Goal: Communication & Community: Share content

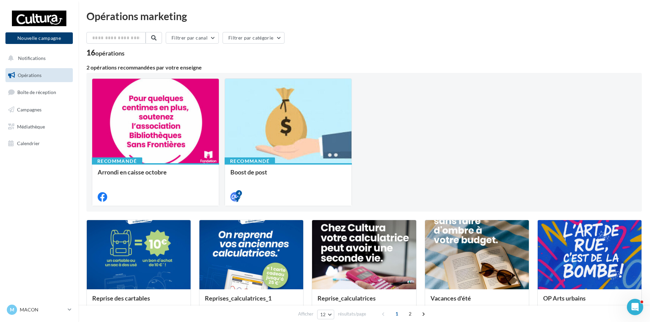
click at [55, 38] on button "Nouvelle campagne" at bounding box center [38, 38] width 67 height 12
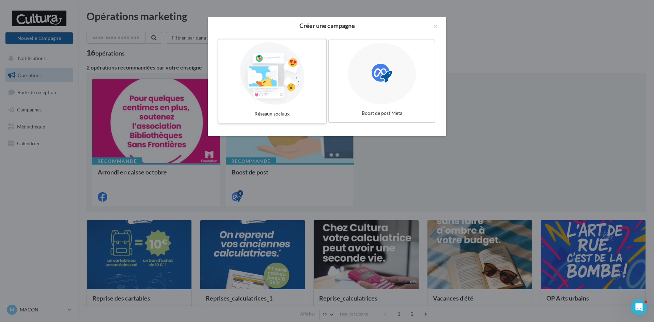
click at [246, 82] on div at bounding box center [272, 73] width 102 height 63
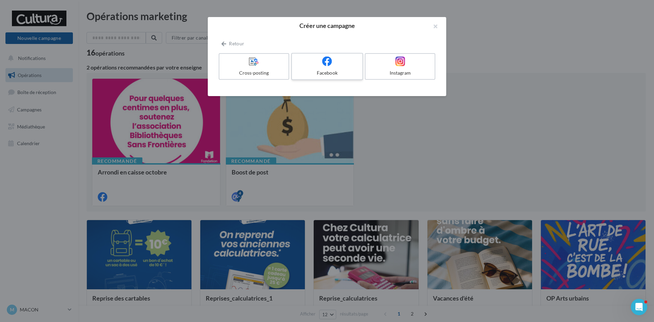
click at [318, 62] on div at bounding box center [326, 61] width 65 height 11
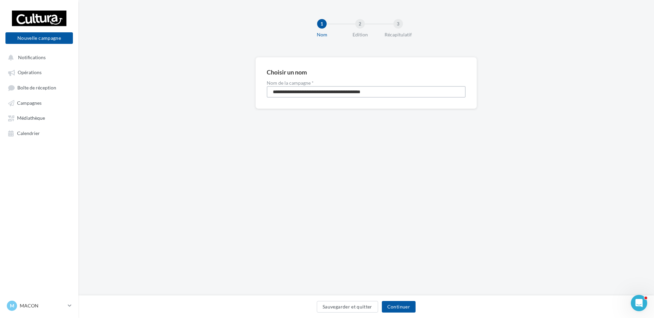
click at [297, 95] on input "**********" at bounding box center [366, 92] width 199 height 12
type input "**********"
click at [394, 307] on button "Continuer" at bounding box center [399, 307] width 34 height 12
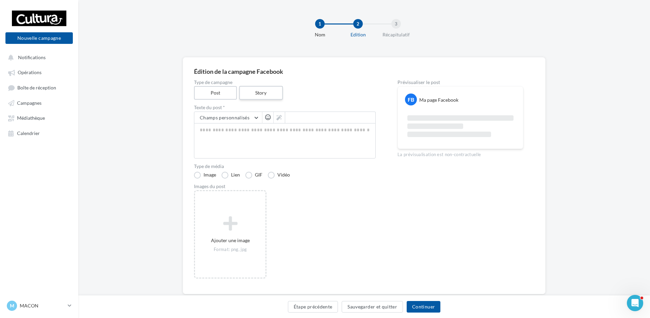
click at [257, 90] on label "Story" at bounding box center [261, 93] width 44 height 14
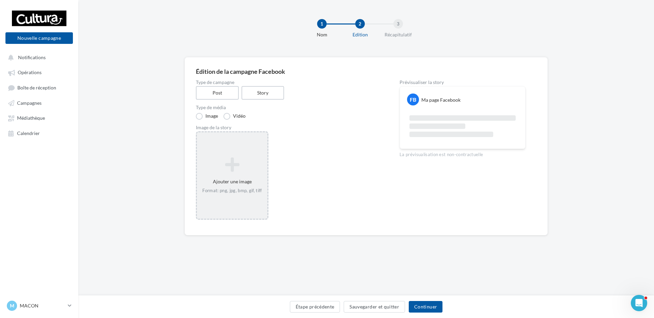
click at [236, 162] on icon at bounding box center [231, 165] width 65 height 16
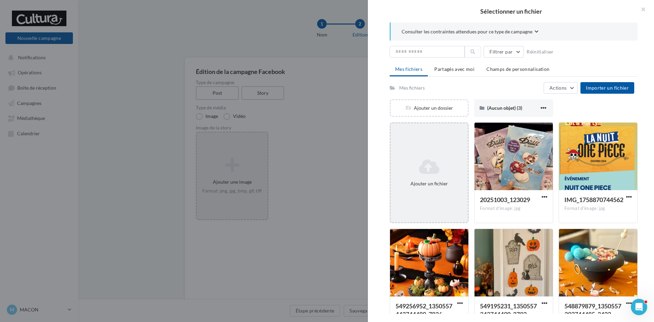
click at [429, 160] on icon at bounding box center [428, 166] width 71 height 16
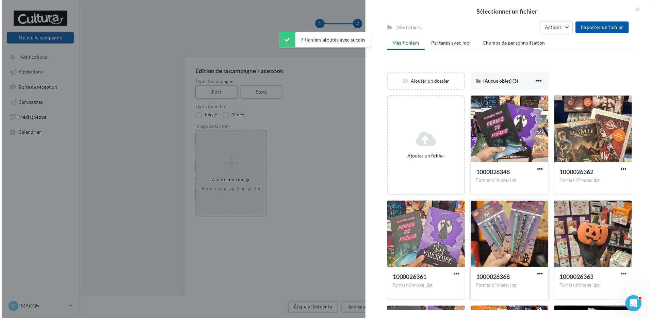
scroll to position [102, 0]
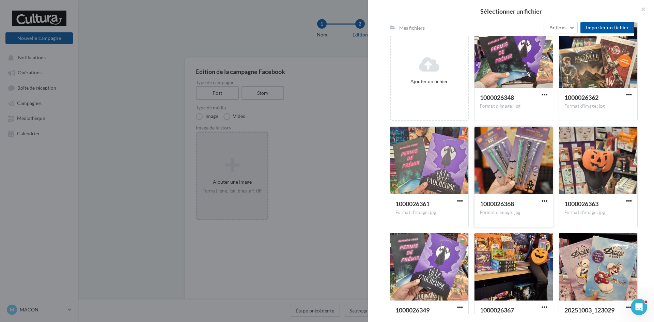
click at [518, 184] on div at bounding box center [513, 161] width 78 height 68
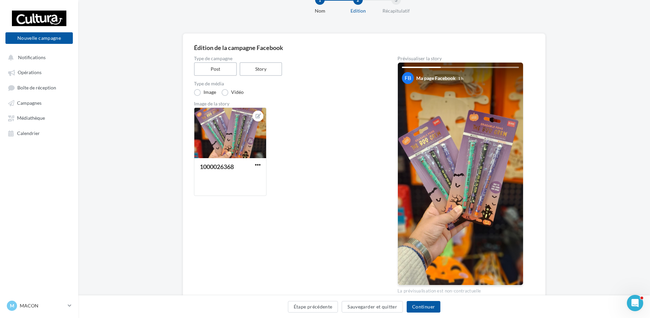
scroll to position [57, 0]
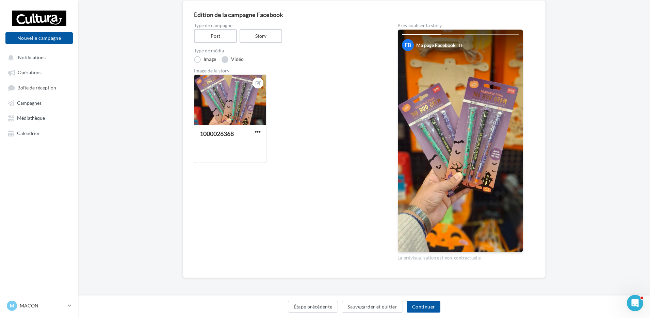
click at [225, 60] on label "Vidéo" at bounding box center [233, 59] width 22 height 7
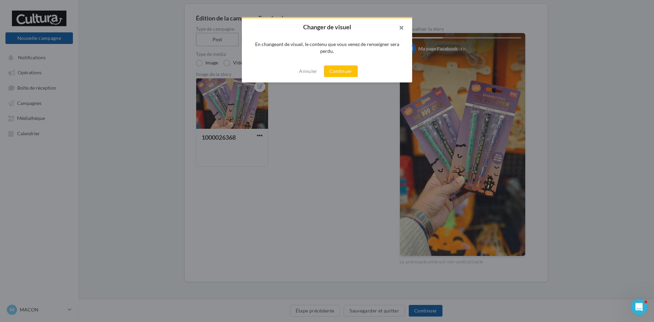
click at [401, 27] on button "button" at bounding box center [398, 28] width 27 height 20
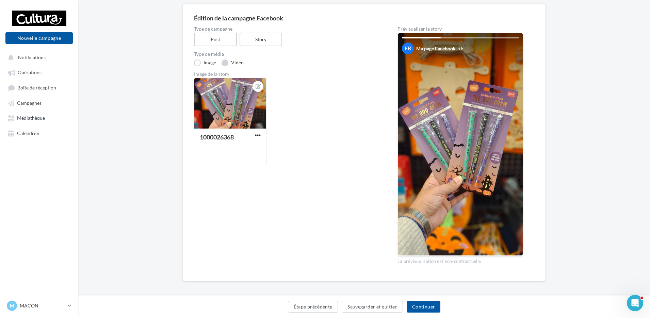
click at [228, 60] on label "Vidéo" at bounding box center [233, 63] width 22 height 7
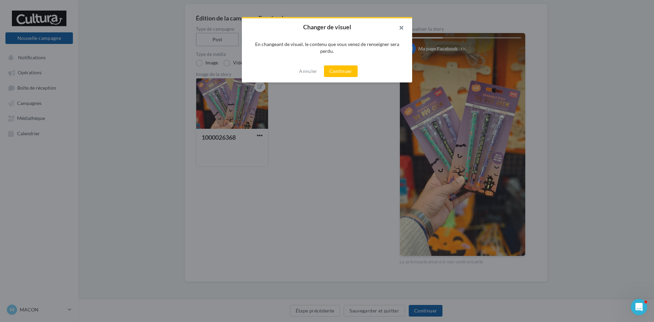
click at [401, 25] on button "button" at bounding box center [398, 28] width 27 height 20
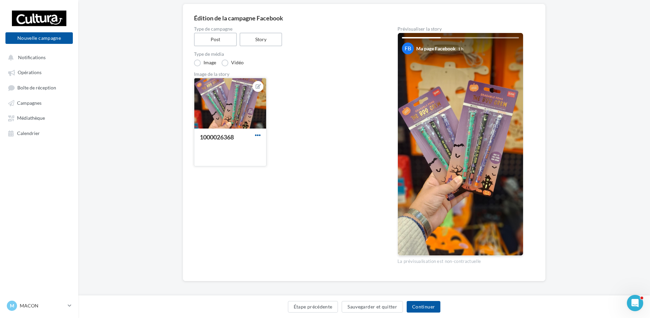
click at [258, 137] on span "button" at bounding box center [258, 135] width 6 height 6
click at [308, 121] on div "1000026368 Remplacer l'image Ouvrir l'éditeur d'image Supprimer" at bounding box center [287, 125] width 187 height 94
click at [427, 308] on button "Continuer" at bounding box center [424, 307] width 34 height 12
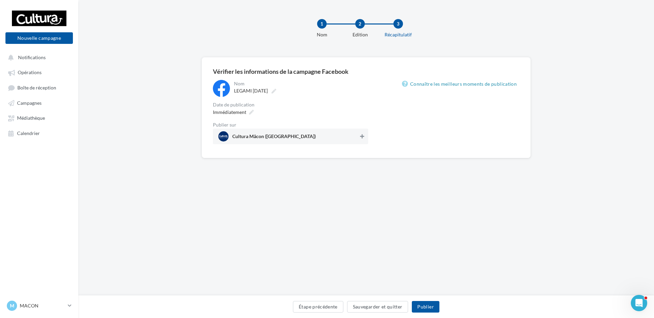
click at [362, 137] on icon at bounding box center [362, 136] width 4 height 5
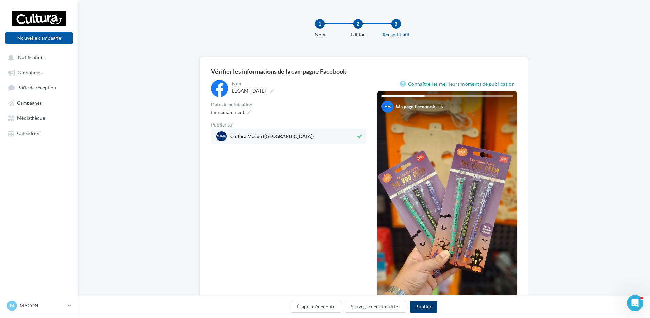
click at [423, 306] on button "Publier" at bounding box center [423, 307] width 27 height 12
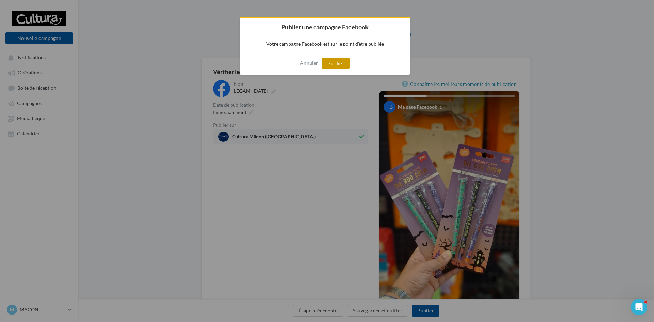
click at [340, 65] on button "Publier" at bounding box center [336, 64] width 28 height 12
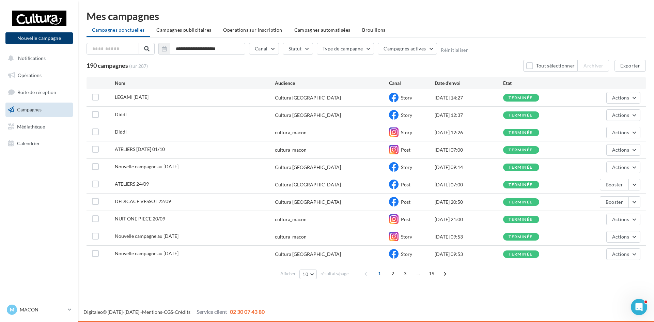
click at [63, 37] on button "Nouvelle campagne" at bounding box center [38, 38] width 67 height 12
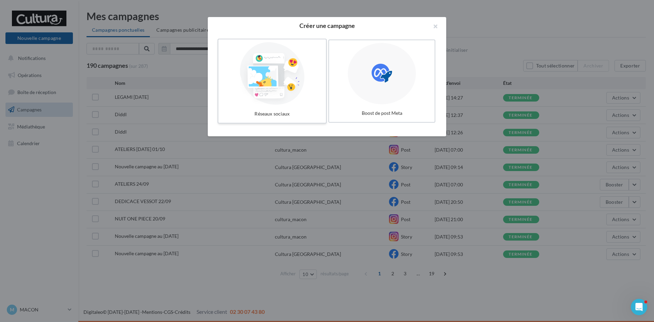
click at [293, 79] on div at bounding box center [272, 73] width 102 height 63
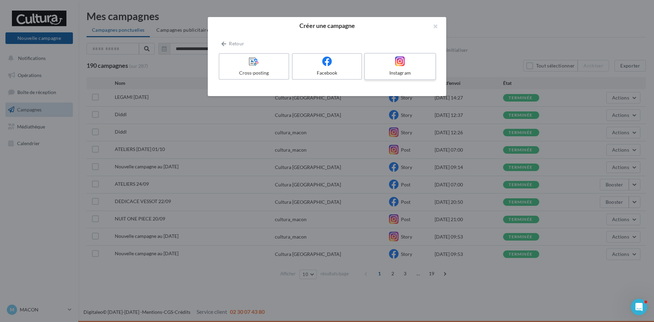
click at [402, 63] on icon at bounding box center [400, 61] width 10 height 10
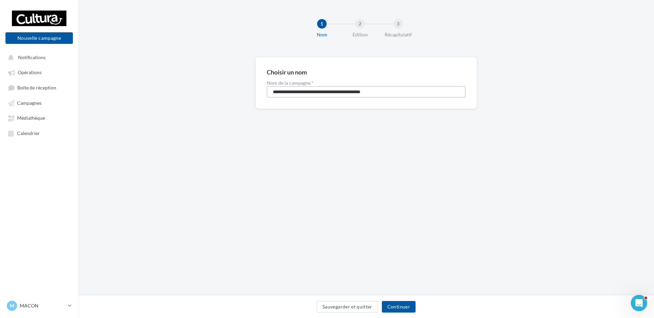
click at [315, 90] on input "**********" at bounding box center [366, 92] width 199 height 12
click at [314, 91] on input "**********" at bounding box center [366, 92] width 199 height 12
type input "**********"
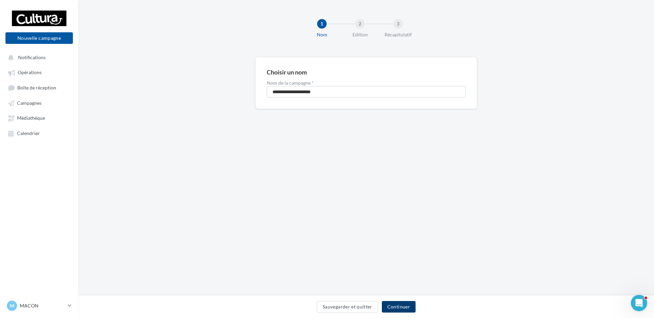
click at [404, 308] on button "Continuer" at bounding box center [399, 307] width 34 height 12
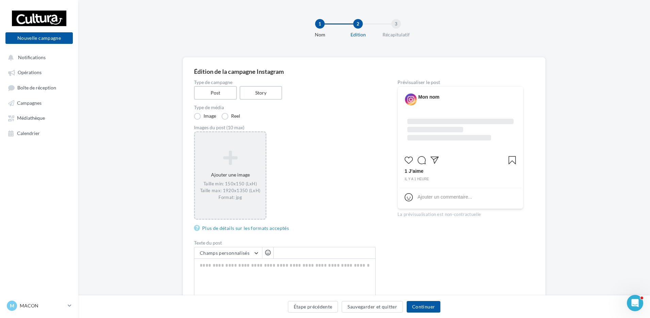
click at [255, 193] on div "Taille min: 150x150 (LxH) Taille max: 1920x1350 (LxH) Format: jpg" at bounding box center [230, 191] width 65 height 20
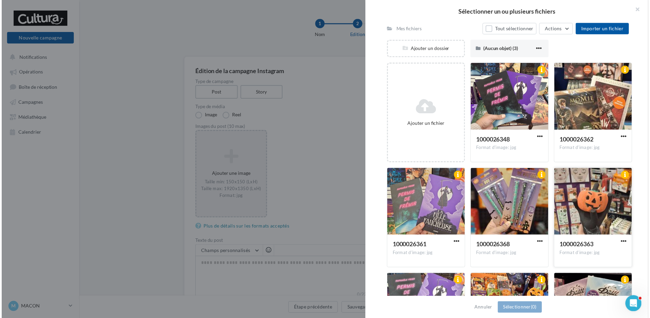
scroll to position [68, 0]
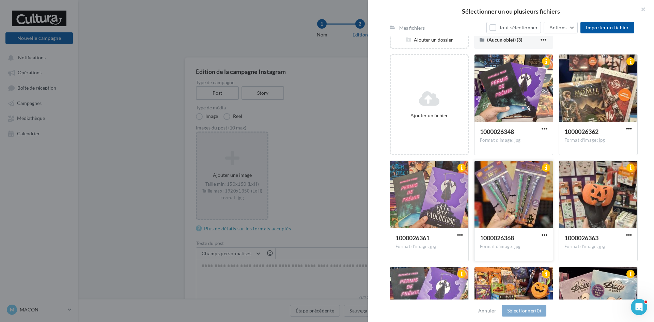
click at [517, 207] on div at bounding box center [513, 195] width 78 height 68
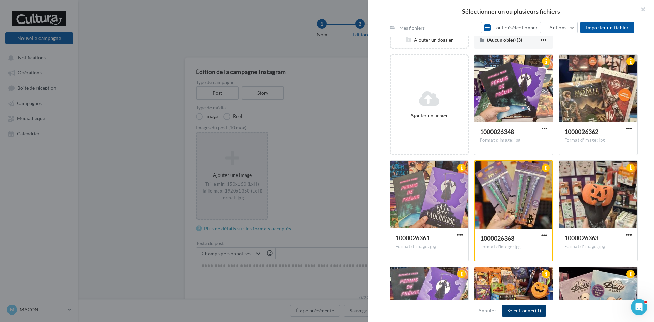
click at [531, 311] on button "Sélectionner (1)" at bounding box center [523, 311] width 45 height 12
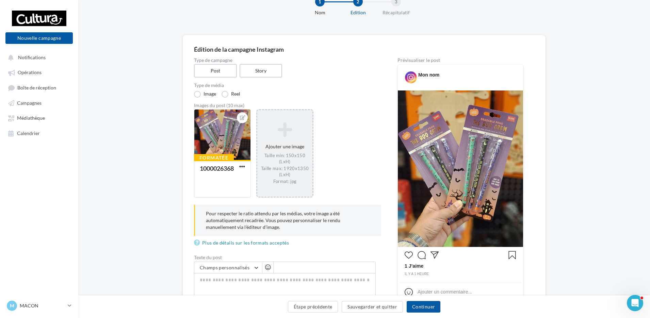
scroll to position [34, 0]
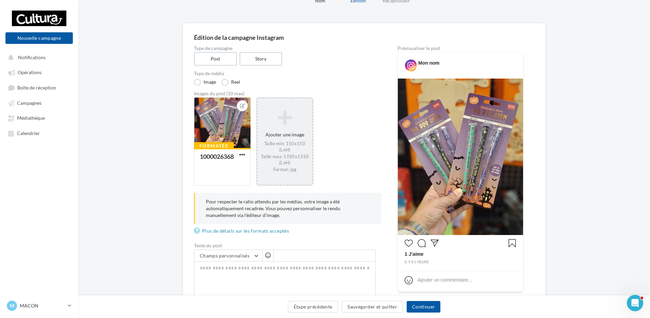
click at [497, 167] on img at bounding box center [460, 157] width 125 height 157
click at [476, 165] on img at bounding box center [460, 157] width 125 height 157
click at [477, 165] on img at bounding box center [460, 157] width 125 height 157
click at [261, 233] on link "Plus de détails sur les formats acceptés" at bounding box center [243, 231] width 98 height 8
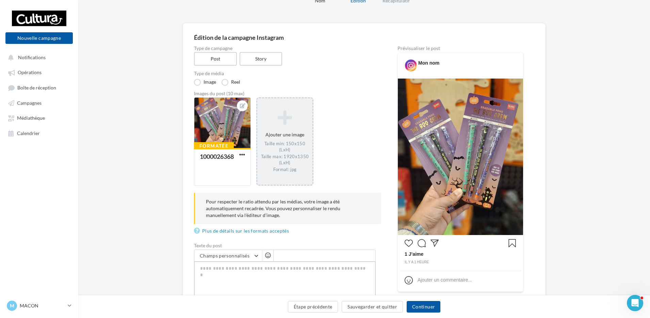
click at [217, 273] on textarea "0/2200" at bounding box center [285, 278] width 182 height 35
click at [321, 63] on div "Type de campagne Post Story" at bounding box center [285, 56] width 182 height 20
click at [373, 129] on div "Formatée 1000026368 Ajouter une image Taille min: 150x150 (LxH) Taille max: 192…" at bounding box center [287, 160] width 187 height 127
click at [210, 268] on textarea "0/2200" at bounding box center [285, 278] width 182 height 35
type textarea "*"
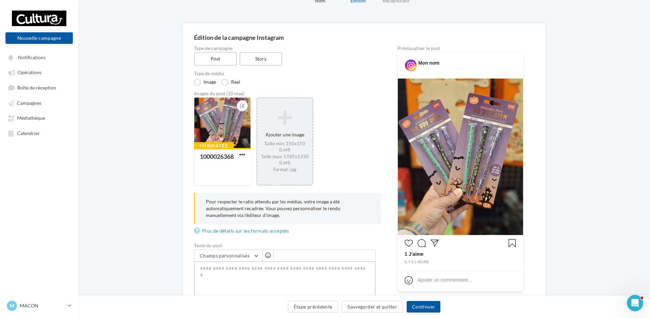
type textarea "*"
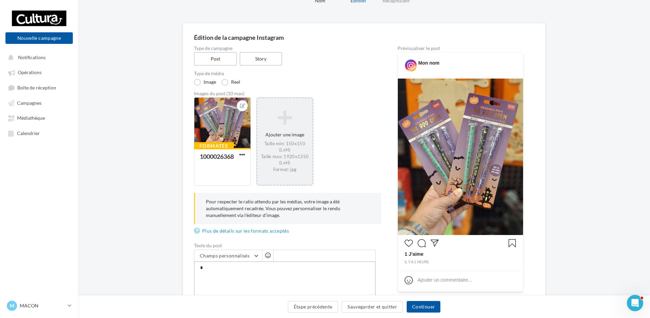
type textarea "**"
type textarea "*"
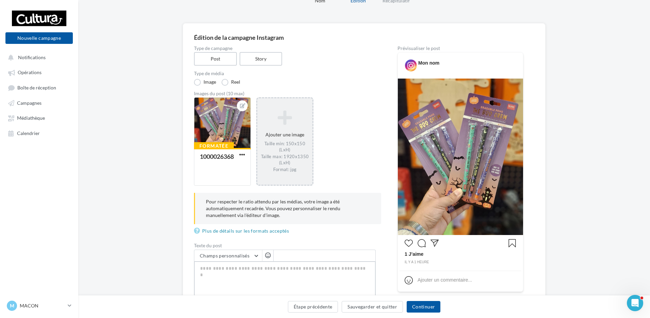
type textarea "*"
type textarea "**"
